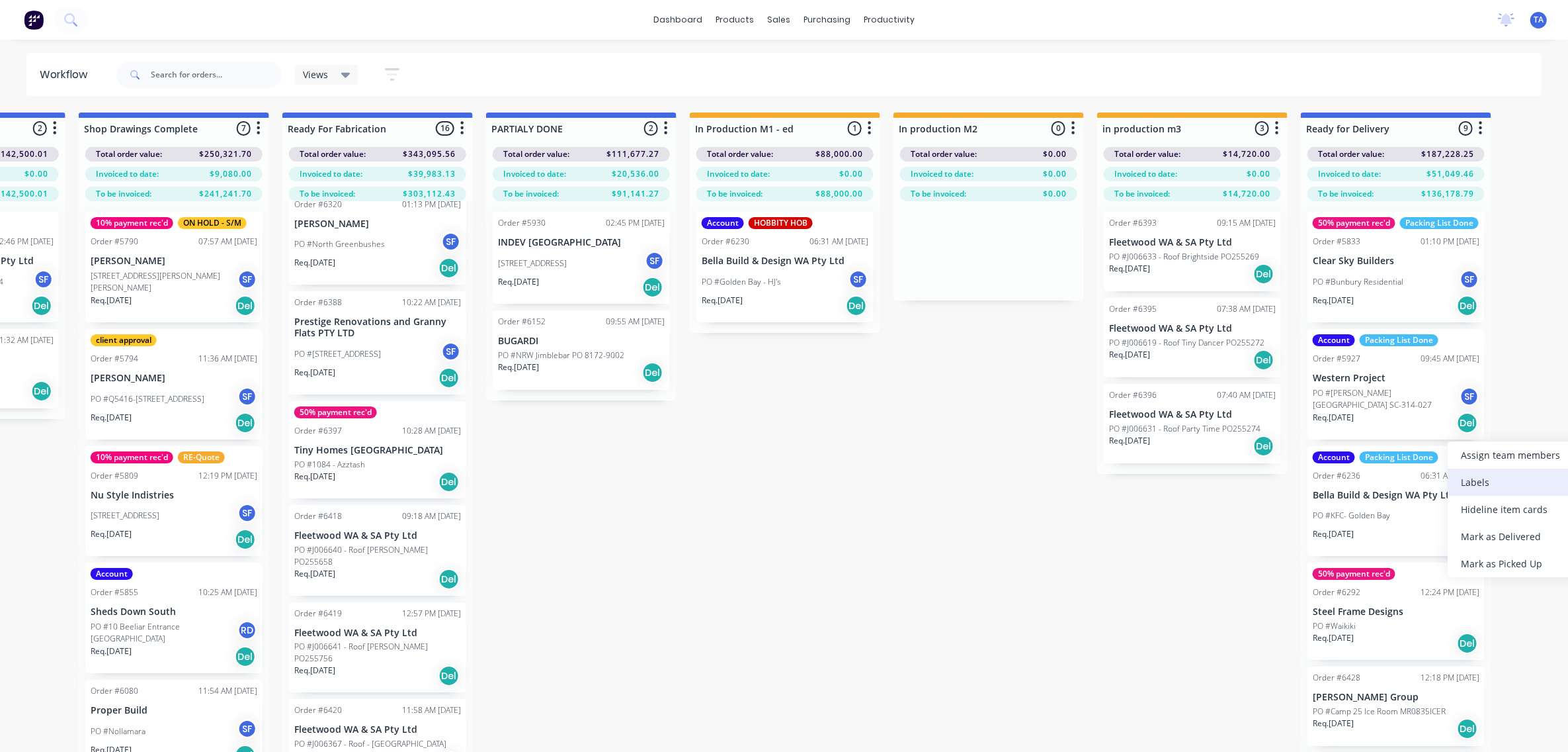
click at [1476, 484] on div "Labels" at bounding box center [1514, 482] width 133 height 28
click at [1384, 402] on div "PO #[PERSON_NAME][GEOGRAPHIC_DATA] SC-314-027 SF" at bounding box center [1396, 400] width 166 height 26
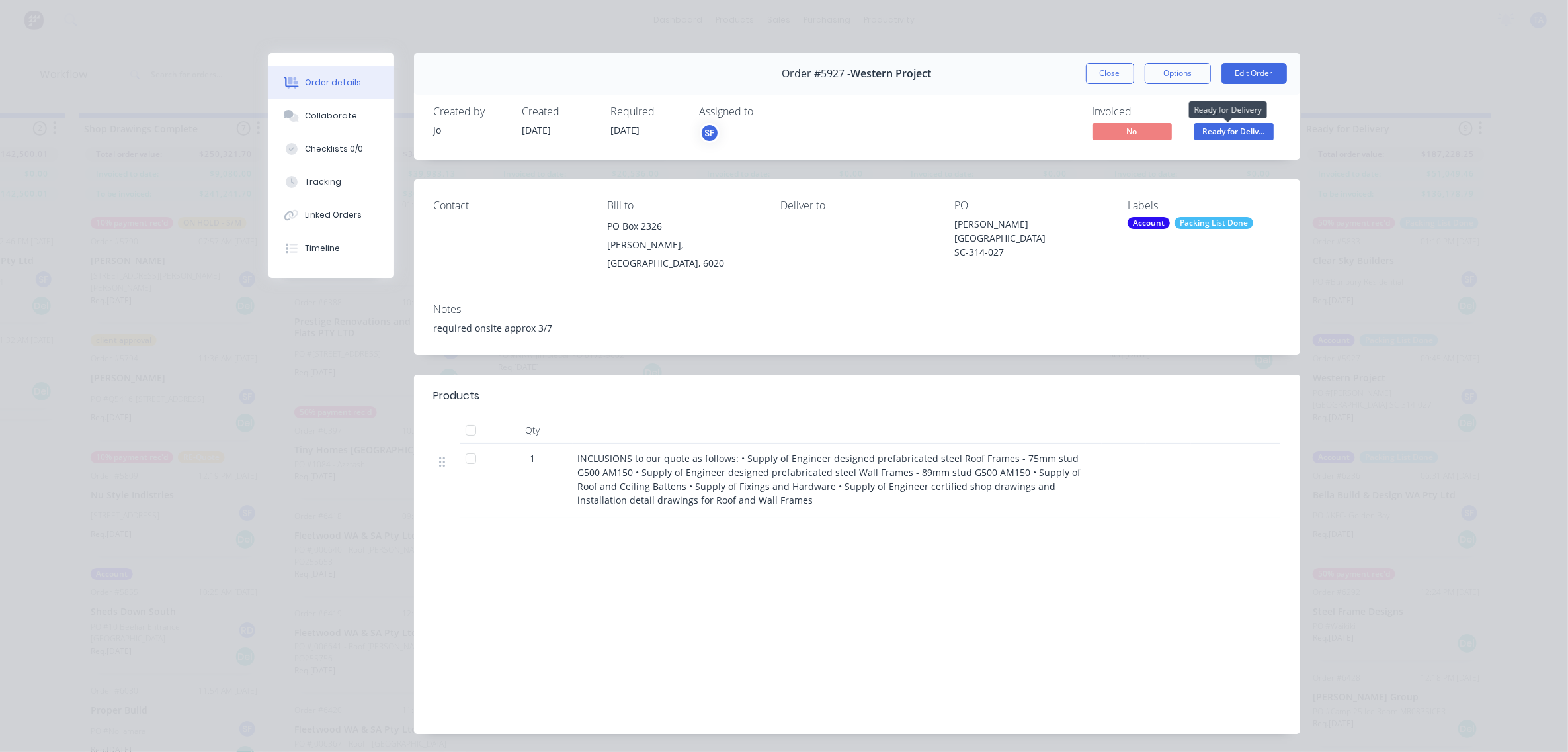
click at [1225, 136] on span "Ready for Deliv..." at bounding box center [1234, 131] width 80 height 17
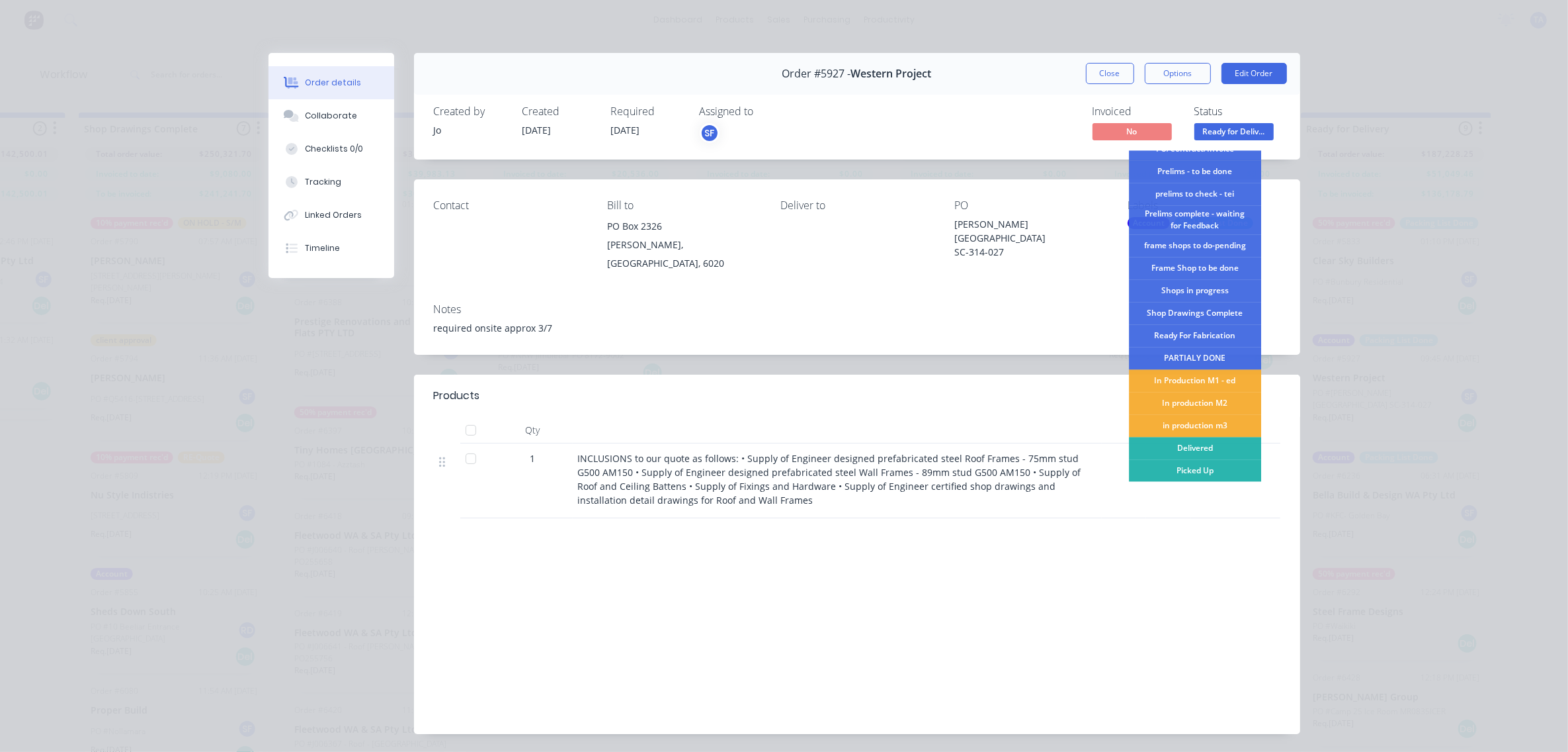
click at [1050, 292] on div "Notes required onsite approx 3/7" at bounding box center [857, 323] width 886 height 62
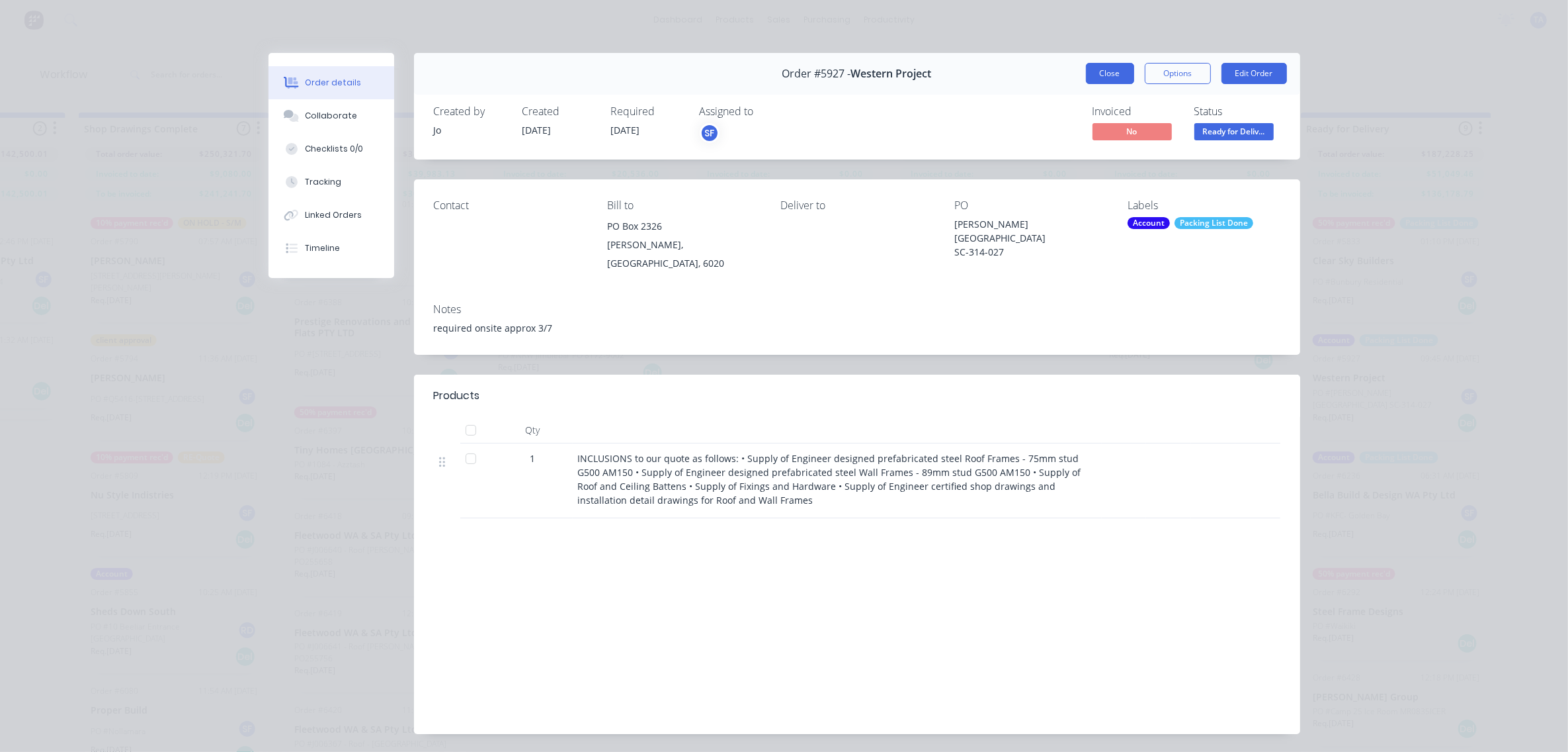
click at [1090, 74] on button "Close" at bounding box center [1110, 74] width 48 height 22
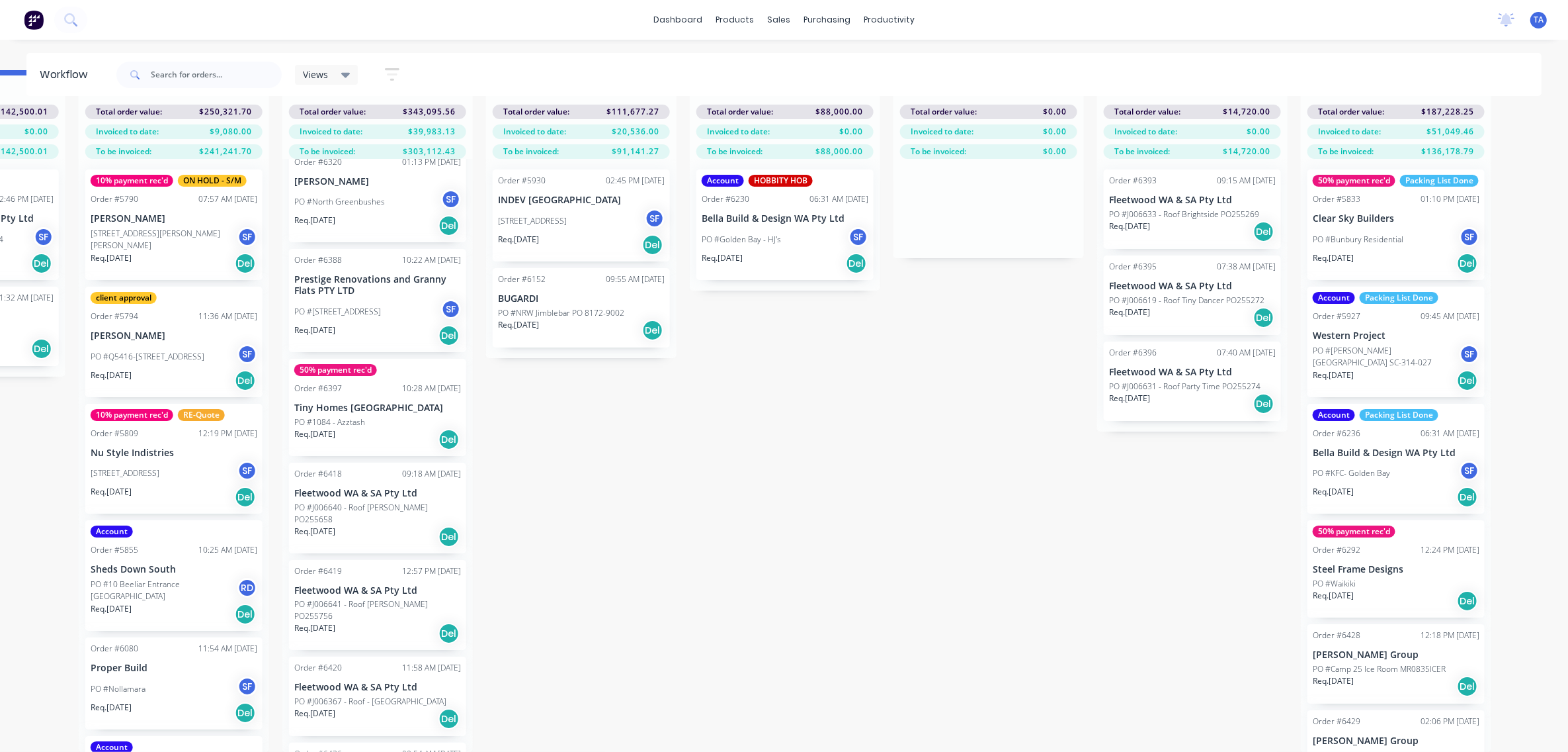
scroll to position [0, 1580]
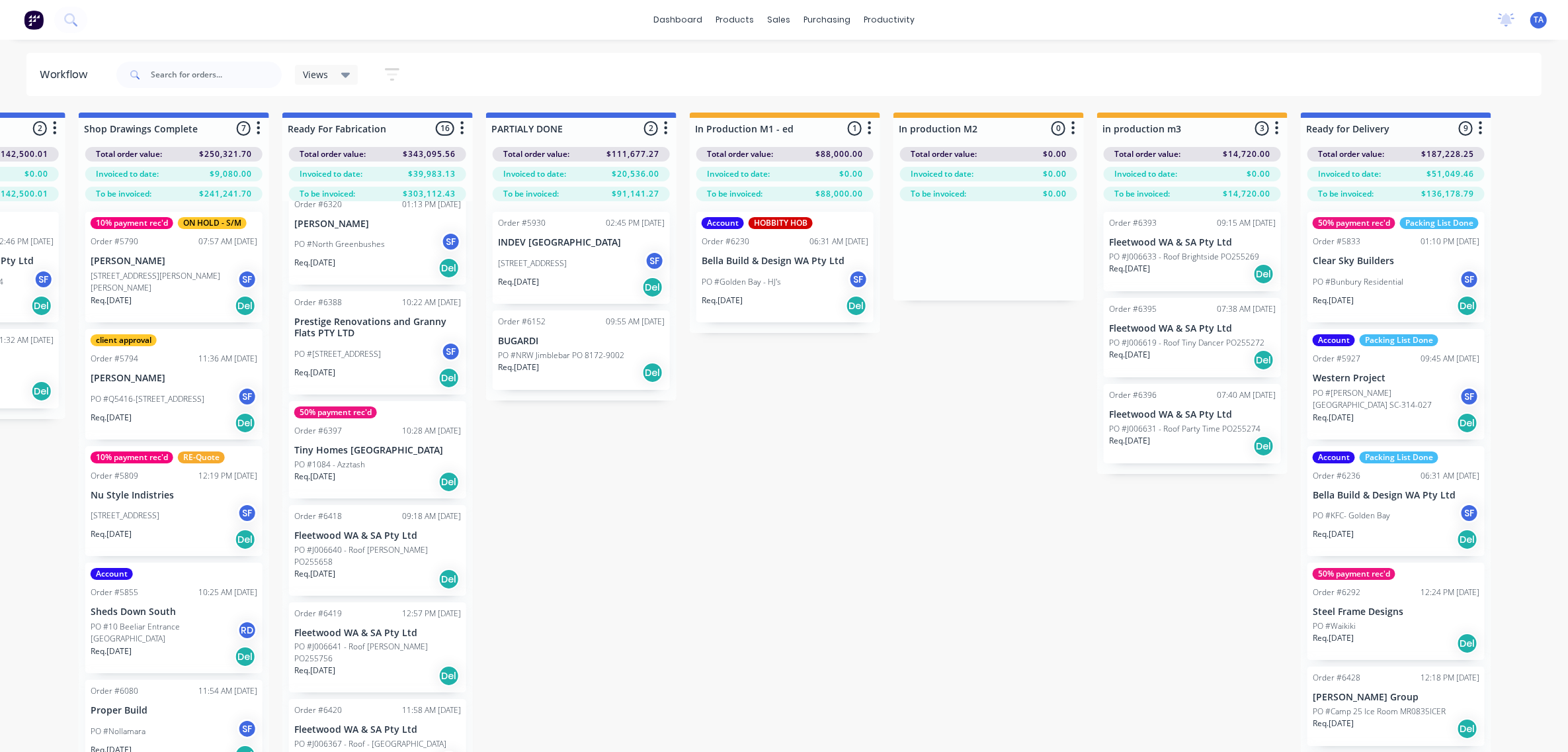
click at [1483, 147] on div "Total order value: $187,228.25 Invoiced to date: $51,049.46 To be invoiced: $13…" at bounding box center [1397, 169] width 191 height 62
click at [1481, 129] on icon "button" at bounding box center [1481, 128] width 4 height 17
click at [1444, 153] on button "Sort By" at bounding box center [1422, 157] width 132 height 22
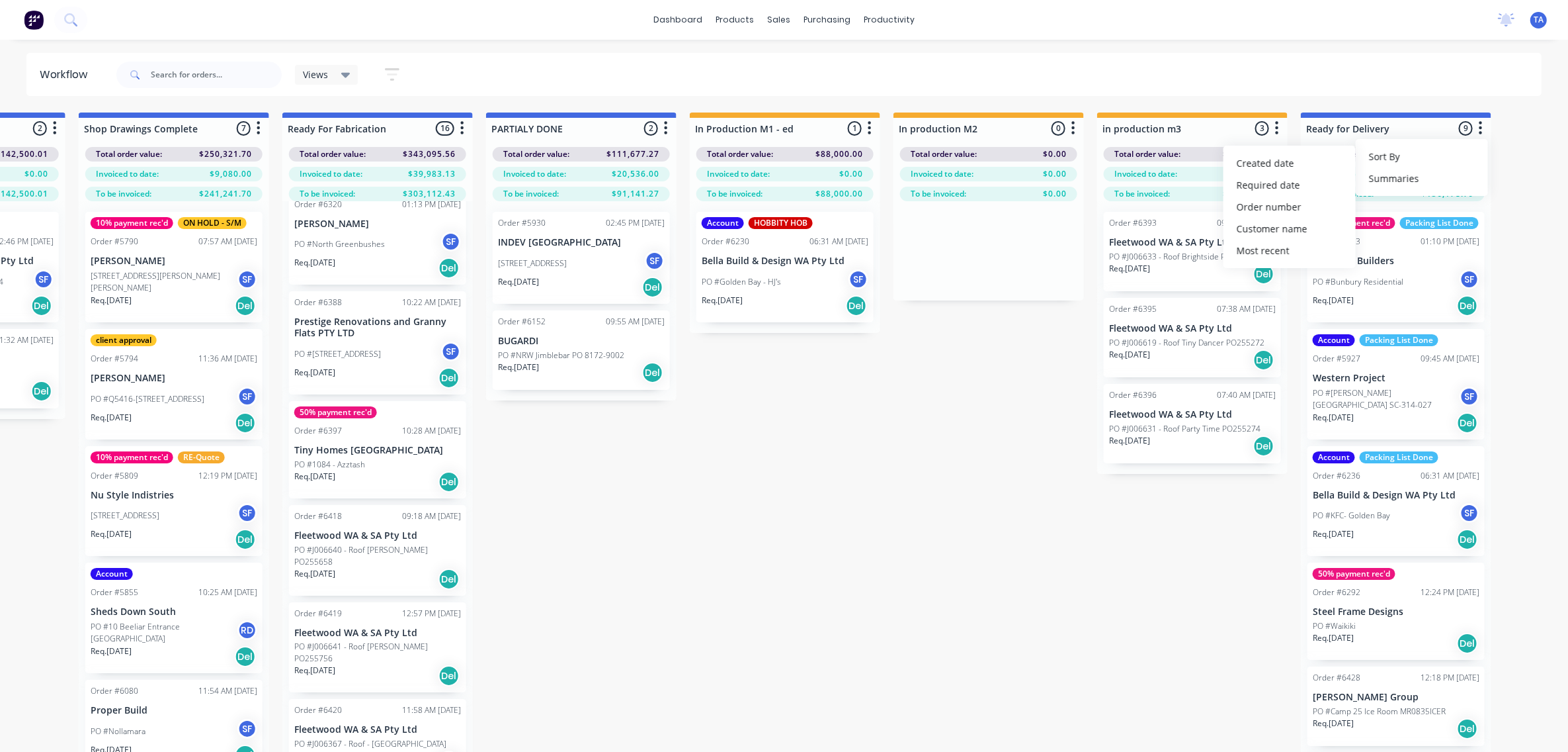
click at [941, 437] on div "Submitted 5 Sort By Created date Required date Order number Customer name Most …" at bounding box center [89, 453] width 3357 height 682
